Goal: Task Accomplishment & Management: Use online tool/utility

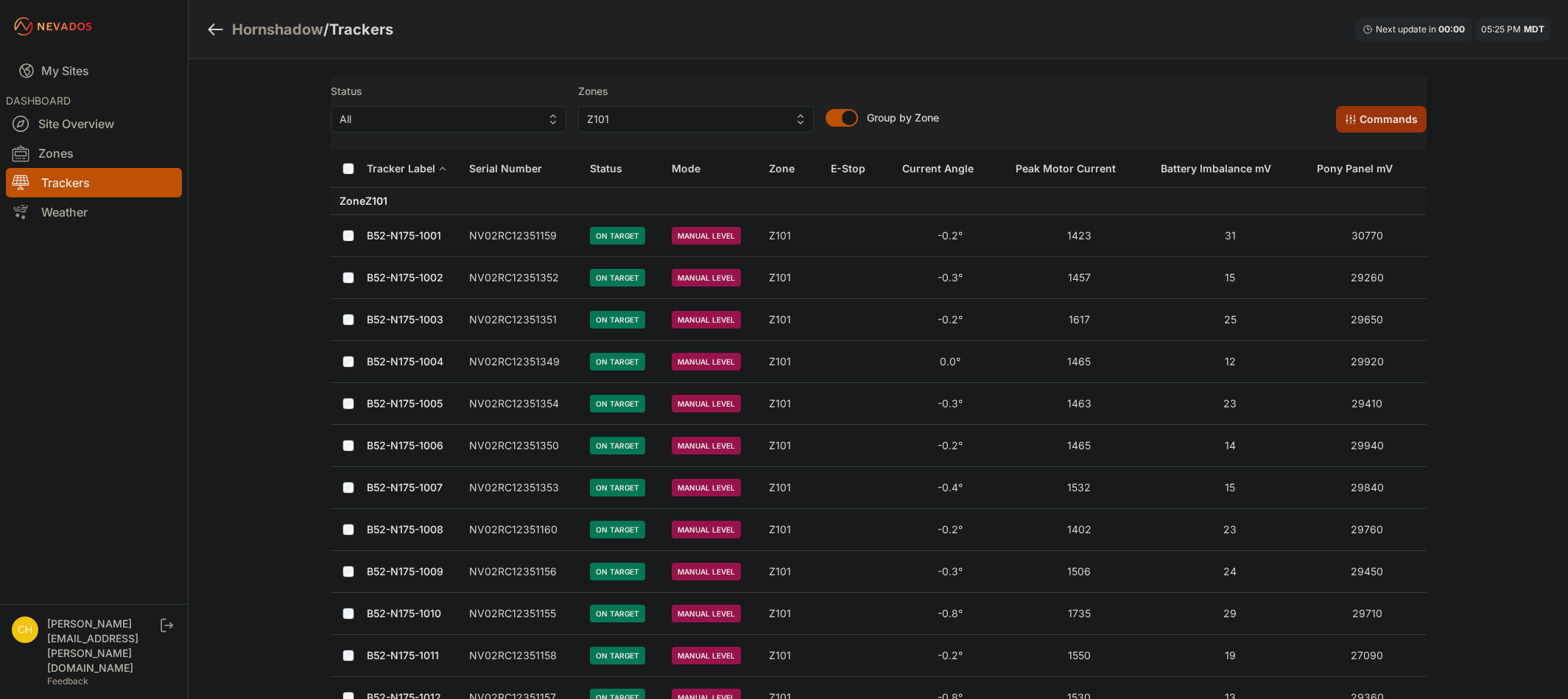
click at [1337, 125] on button "Commands" at bounding box center [1381, 120] width 90 height 27
